Goal: Task Accomplishment & Management: Manage account settings

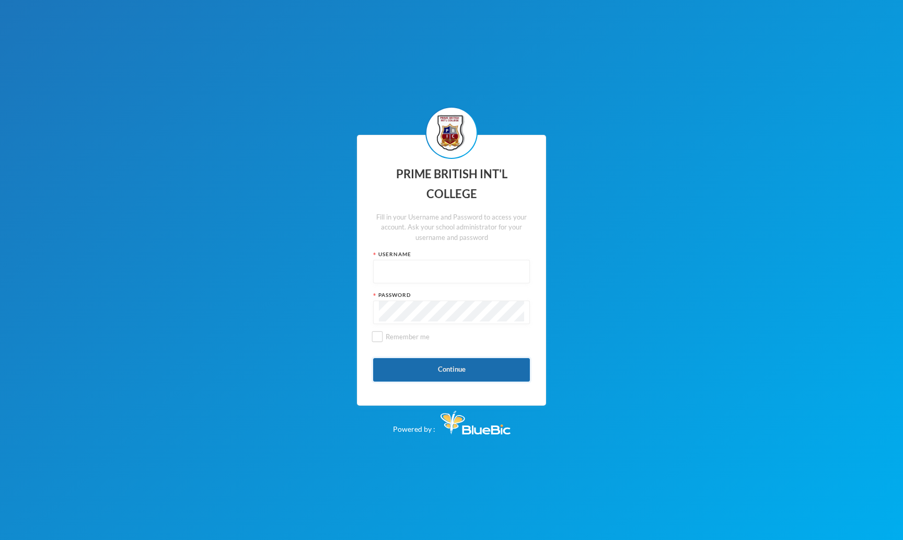
type input "admin"
click at [413, 372] on button "Continue" at bounding box center [451, 370] width 157 height 24
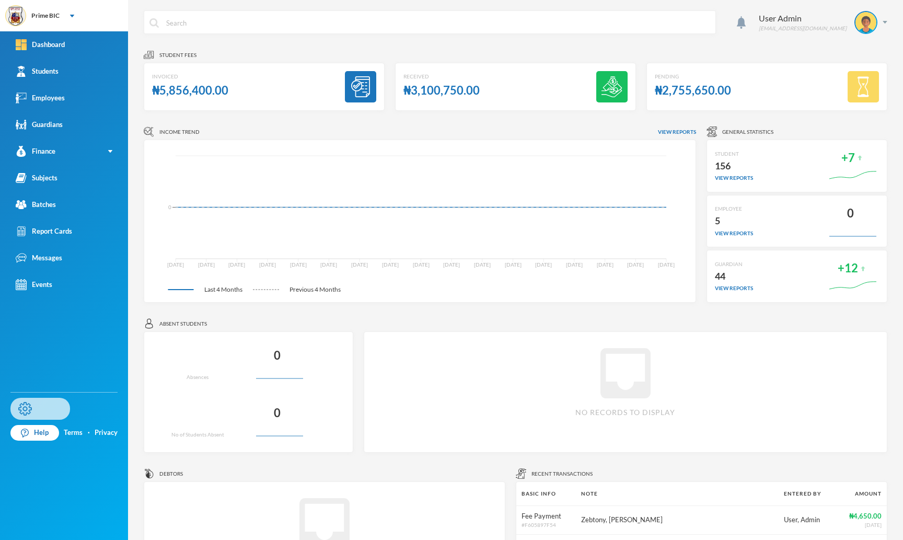
click at [43, 410] on link "Settings" at bounding box center [40, 409] width 60 height 22
click at [77, 98] on link "Employees" at bounding box center [64, 98] width 128 height 27
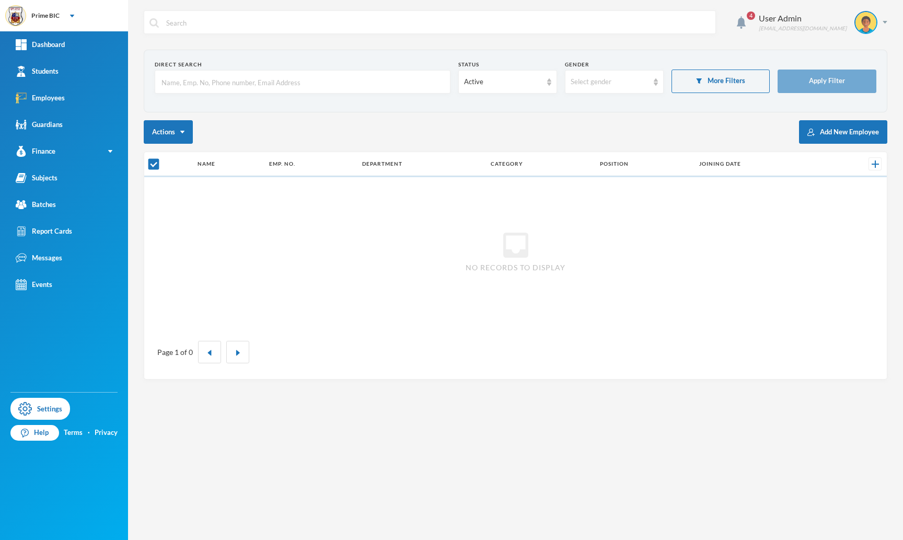
checkbox input "false"
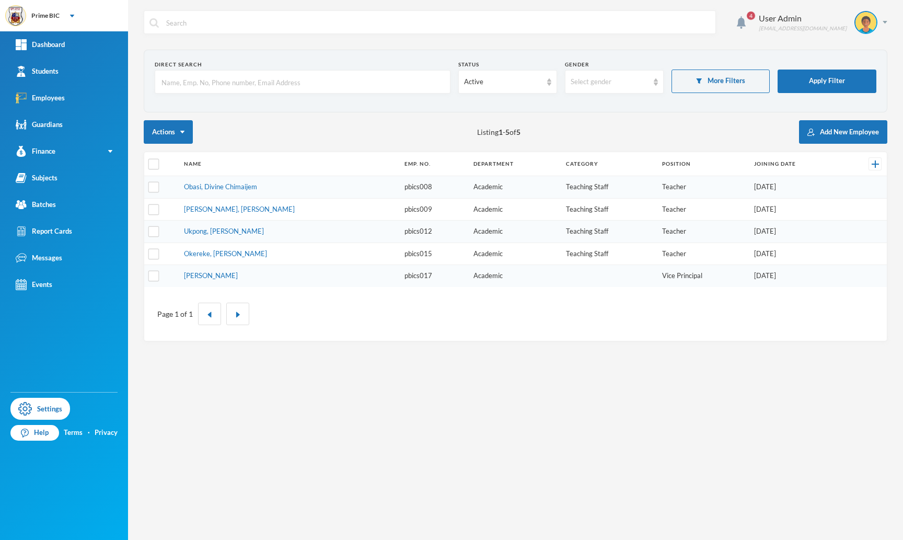
click at [264, 87] on input "text" at bounding box center [302, 83] width 284 height 24
paste input "pbics008"
type input "pbics008"
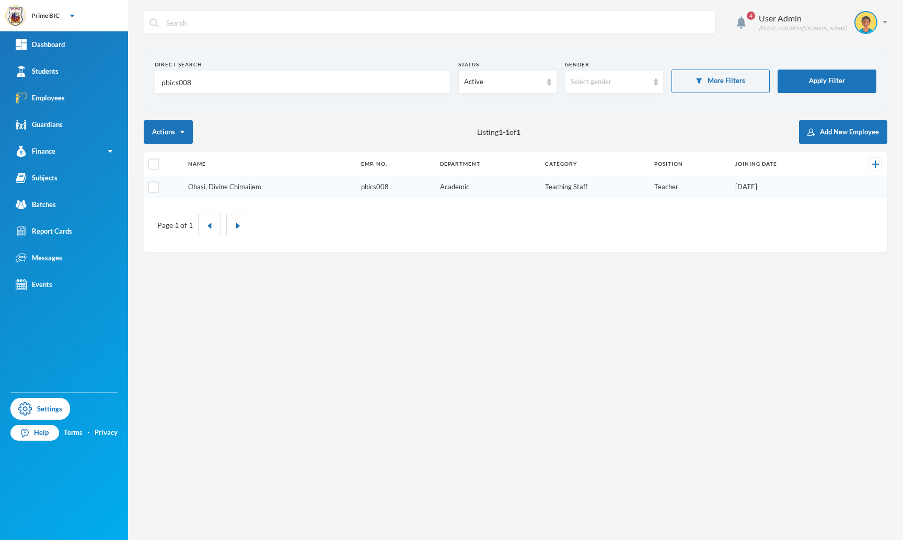
click at [222, 184] on link "Obasi, Divine Chimaijem" at bounding box center [224, 186] width 73 height 8
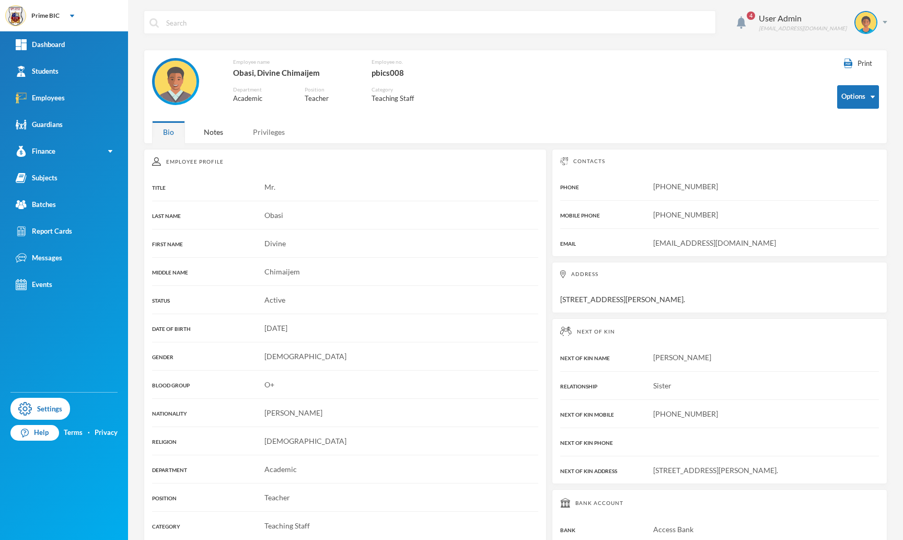
click at [261, 132] on div "Privileges" at bounding box center [269, 132] width 54 height 22
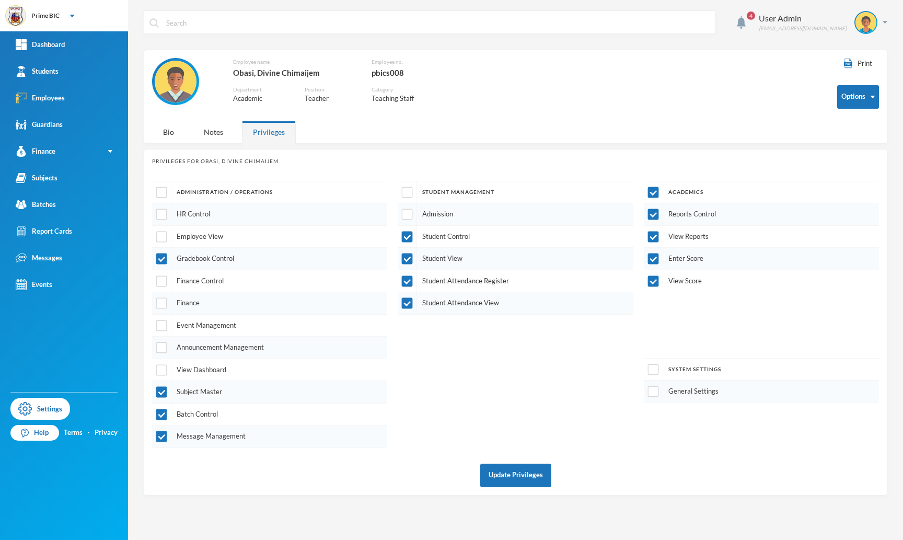
click at [261, 132] on div "Privileges" at bounding box center [269, 132] width 54 height 22
click at [653, 366] on input "checkbox" at bounding box center [652, 369] width 11 height 11
checkbox input "true"
click at [522, 470] on button "Update Privileges" at bounding box center [515, 475] width 71 height 24
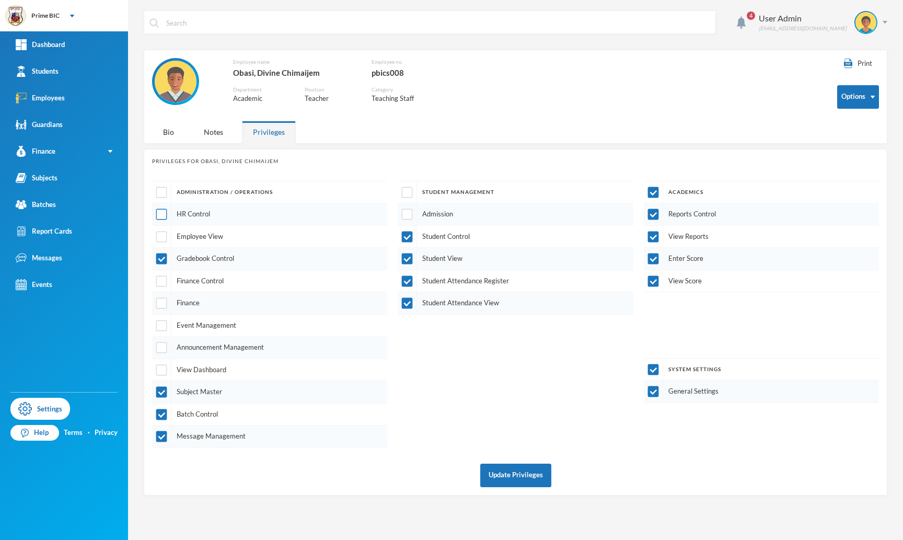
click at [158, 216] on input "checkbox" at bounding box center [161, 214] width 11 height 11
checkbox input "true"
click at [517, 470] on button "Update Privileges" at bounding box center [515, 475] width 71 height 24
click at [520, 478] on button "Update Privileges" at bounding box center [515, 475] width 71 height 24
